Goal: Information Seeking & Learning: Learn about a topic

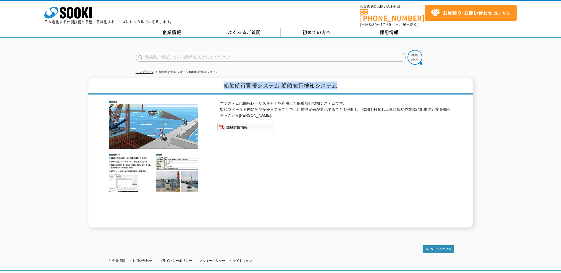
drag, startPoint x: 344, startPoint y: 82, endPoint x: 214, endPoint y: 82, distance: 129.8
click at [214, 82] on h1 "船舶航行警報システム 船舶航行検知システム" at bounding box center [280, 86] width 384 height 16
drag, startPoint x: 220, startPoint y: 83, endPoint x: 344, endPoint y: 84, distance: 123.6
click at [344, 84] on h1 "船舶航行警報システム 船舶航行検知システム" at bounding box center [280, 86] width 384 height 16
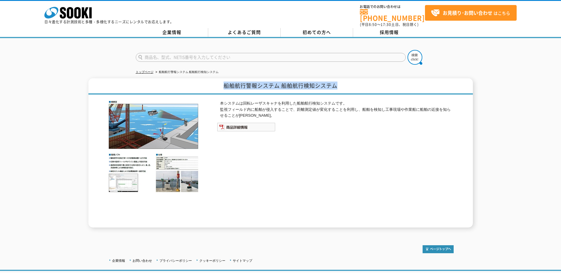
click at [344, 84] on h1 "船舶航行警報システム 船舶航行検知システム" at bounding box center [280, 86] width 384 height 16
drag, startPoint x: 344, startPoint y: 84, endPoint x: 208, endPoint y: 84, distance: 135.1
click at [208, 84] on h1 "船舶航行警報システム 船舶航行検知システム" at bounding box center [280, 86] width 384 height 16
drag, startPoint x: 220, startPoint y: 84, endPoint x: 352, endPoint y: 84, distance: 132.1
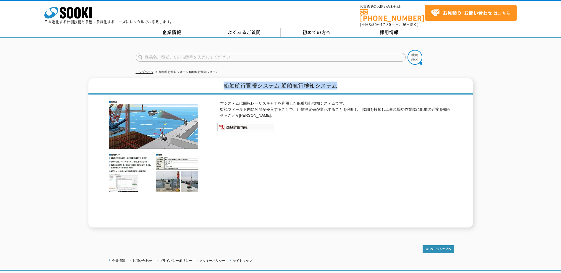
click at [352, 84] on h1 "船舶航行警報システム 船舶航行検知システム" at bounding box center [280, 86] width 384 height 16
